Goal: Transaction & Acquisition: Purchase product/service

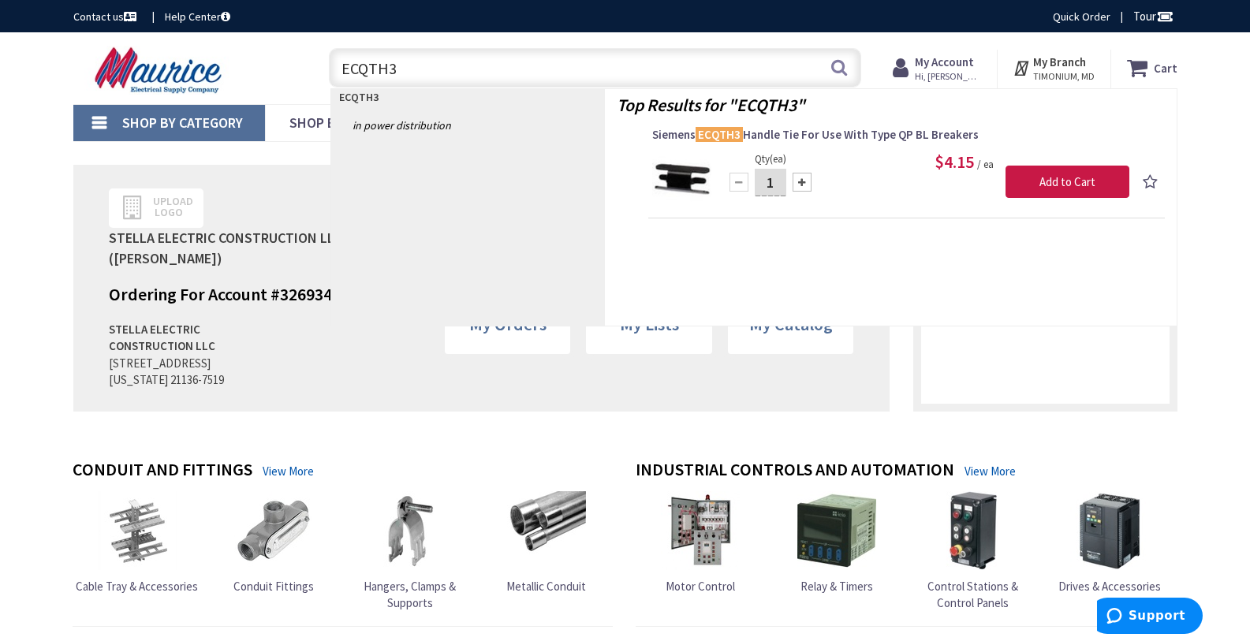
type input "ECQTH3"
click at [799, 180] on div at bounding box center [802, 182] width 19 height 19
click at [736, 181] on div at bounding box center [739, 182] width 19 height 19
type input "1"
click at [775, 137] on span "Siemens ECQTH3 Handle Tie For Use With Type QP BL Breakers" at bounding box center [906, 135] width 509 height 16
